Goal: Task Accomplishment & Management: Manage account settings

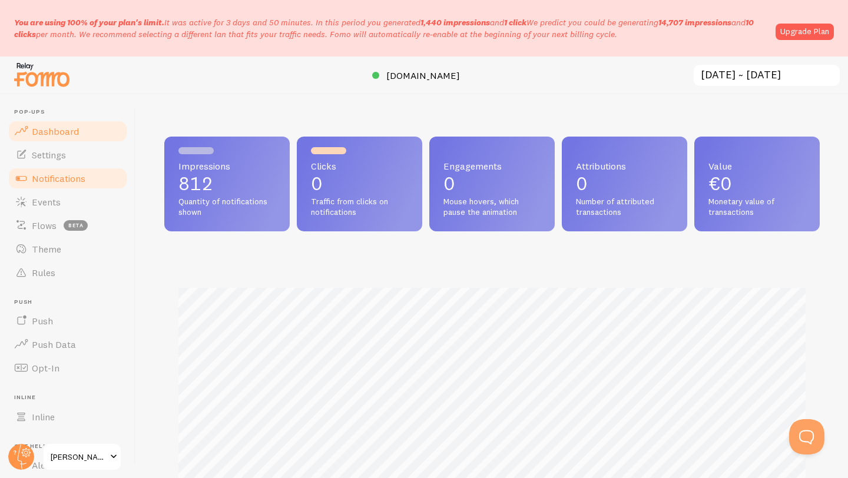
scroll to position [88, 0]
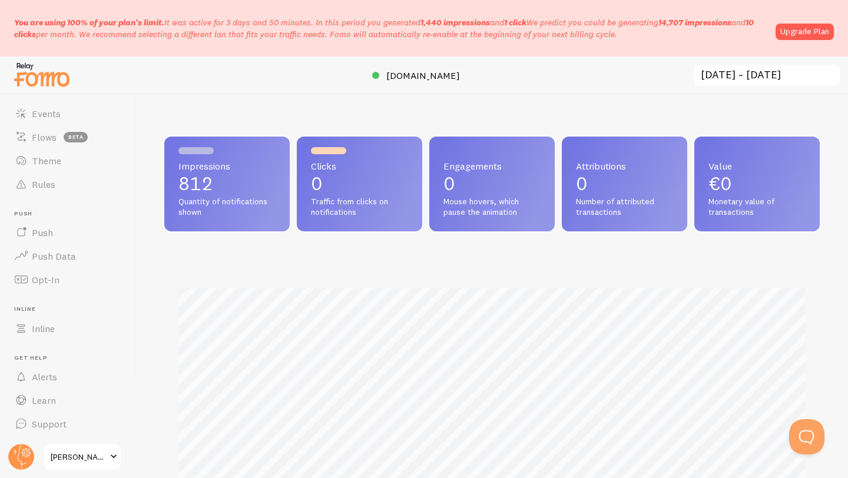
click at [110, 459] on span at bounding box center [114, 457] width 14 height 14
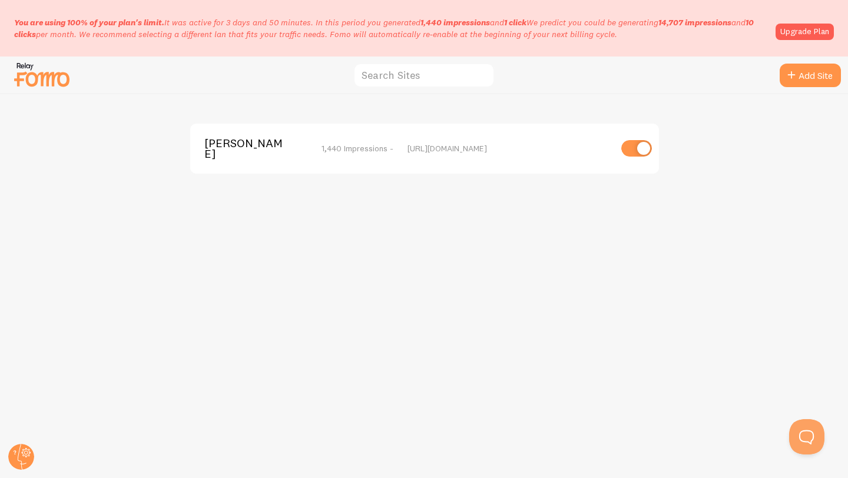
click at [635, 145] on input "checkbox" at bounding box center [637, 148] width 31 height 16
checkbox input "false"
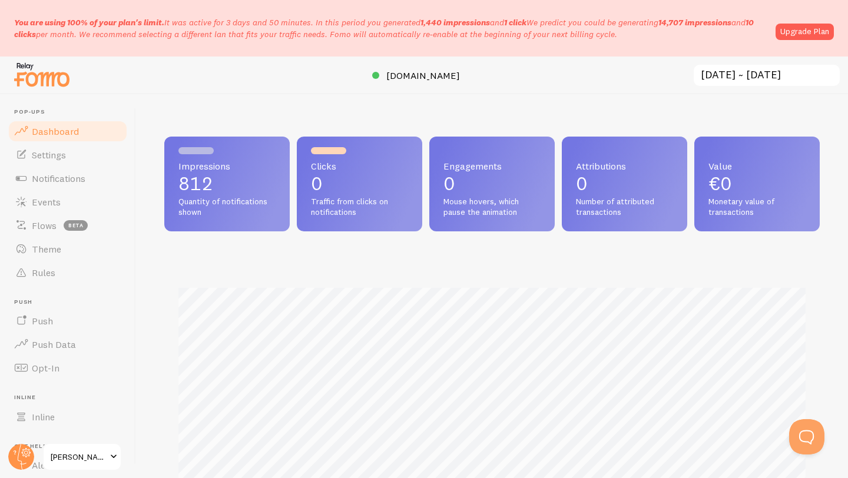
scroll to position [309, 656]
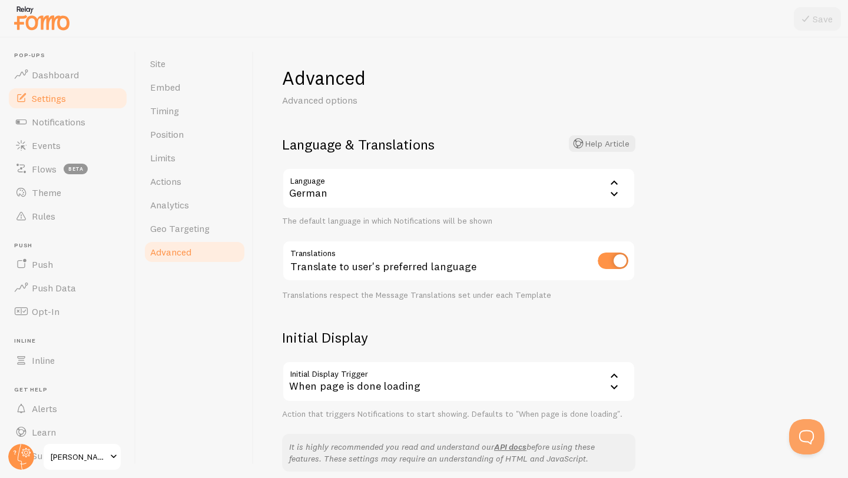
scroll to position [32, 0]
